Goal: Transaction & Acquisition: Purchase product/service

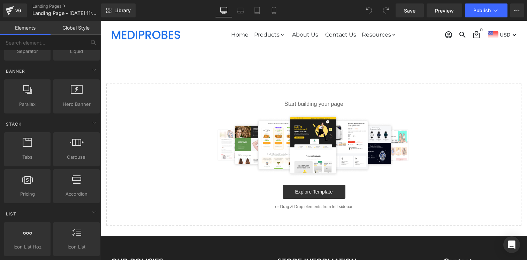
click at [244, 106] on p "Start building your page" at bounding box center [313, 104] width 393 height 8
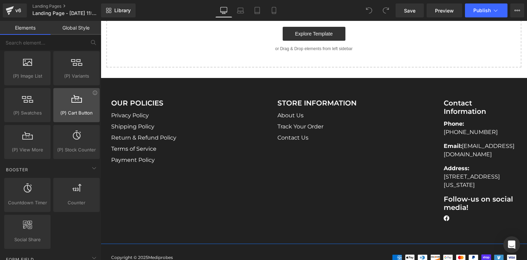
scroll to position [869, 0]
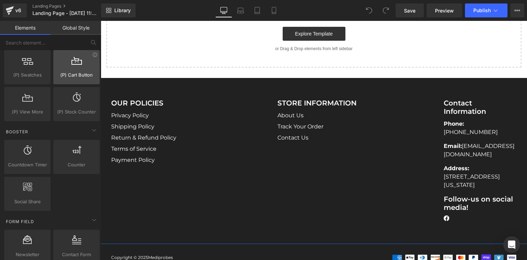
click at [68, 74] on span "(P) Cart Button" at bounding box center [76, 74] width 42 height 7
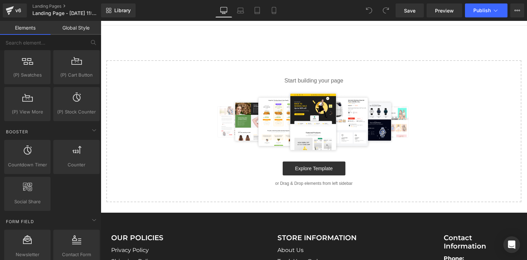
scroll to position [0, 0]
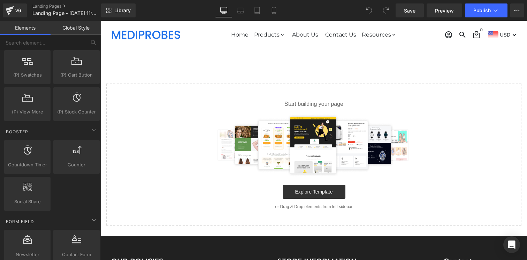
click at [312, 125] on img at bounding box center [314, 145] width 203 height 63
click at [230, 78] on div "Select your layout" at bounding box center [314, 137] width 426 height 177
click at [303, 107] on p "Start building your page" at bounding box center [313, 104] width 393 height 8
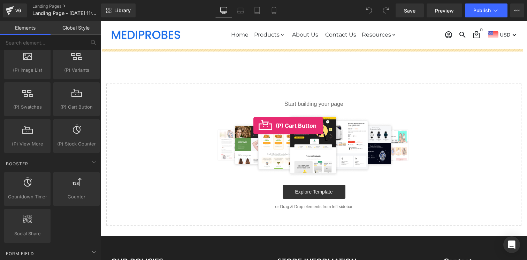
drag, startPoint x: 172, startPoint y: 124, endPoint x: 253, endPoint y: 126, distance: 81.9
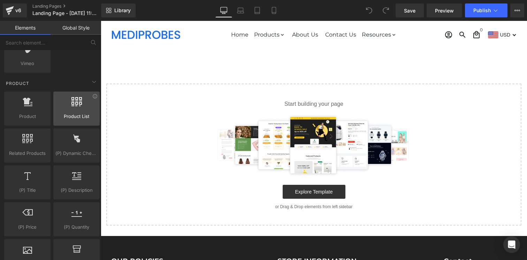
scroll to position [559, 0]
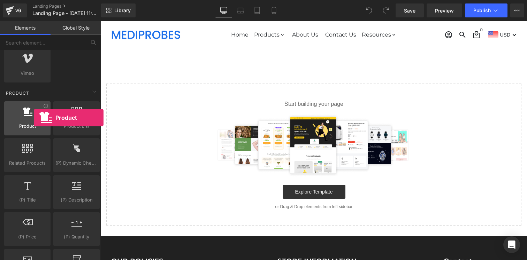
click at [34, 118] on div at bounding box center [27, 115] width 42 height 16
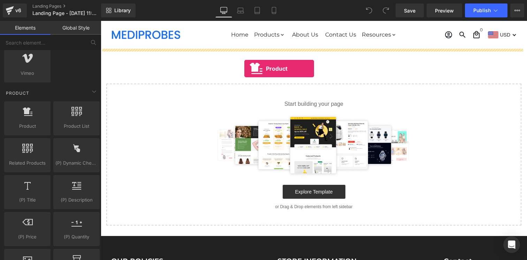
drag, startPoint x: 130, startPoint y: 138, endPoint x: 244, endPoint y: 69, distance: 133.7
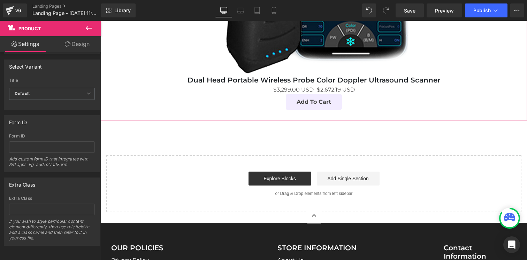
scroll to position [238, 0]
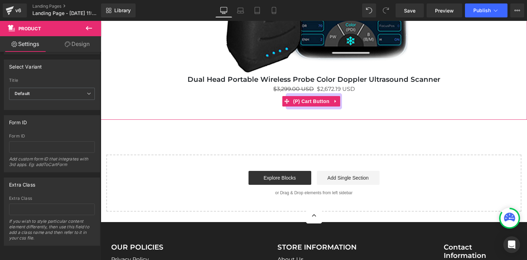
click at [299, 106] on button "Add To Cart" at bounding box center [314, 101] width 56 height 16
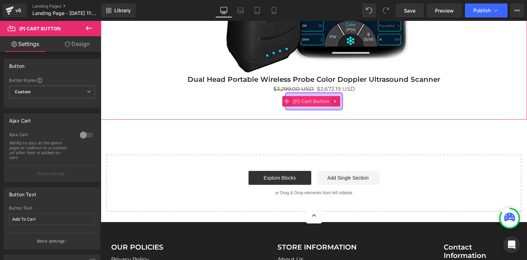
click at [323, 101] on span "(P) Cart Button" at bounding box center [311, 101] width 40 height 10
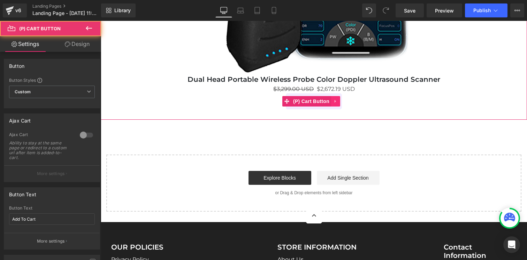
click at [332, 98] on link at bounding box center [335, 101] width 9 height 10
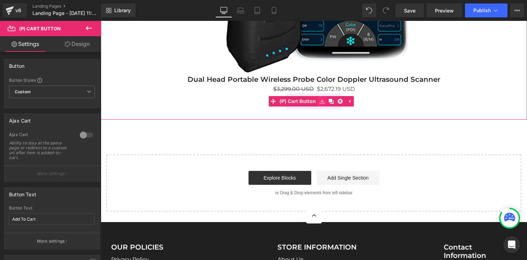
click at [320, 99] on icon at bounding box center [322, 101] width 5 height 5
